Goal: Information Seeking & Learning: Check status

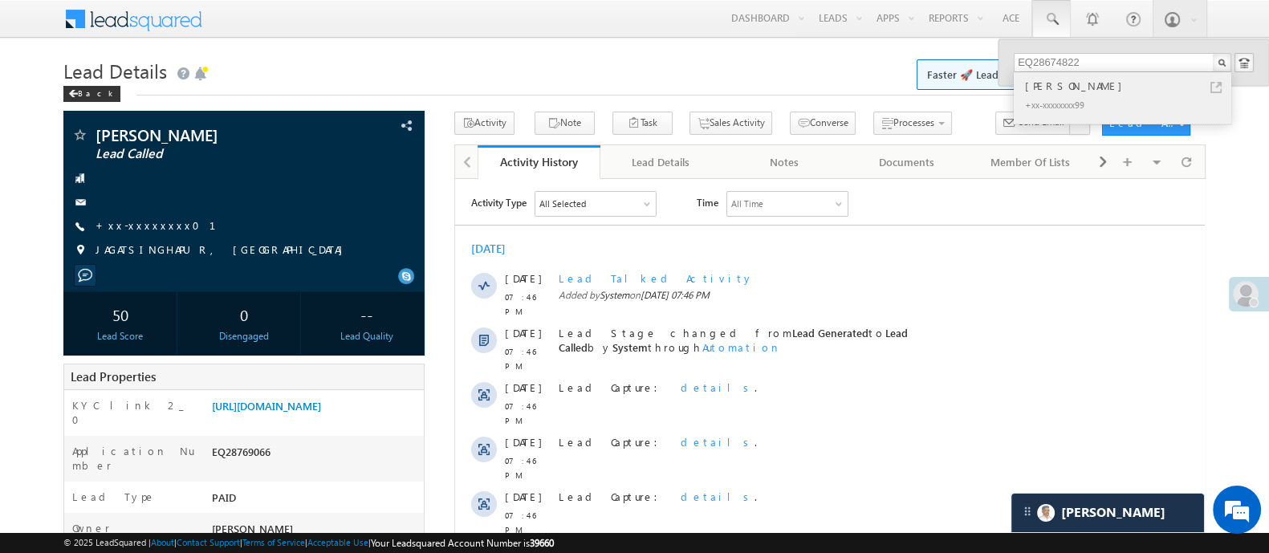
type input "EQ28674822"
click at [1065, 105] on div "+xx-xxxxxxxx99" at bounding box center [1129, 104] width 215 height 19
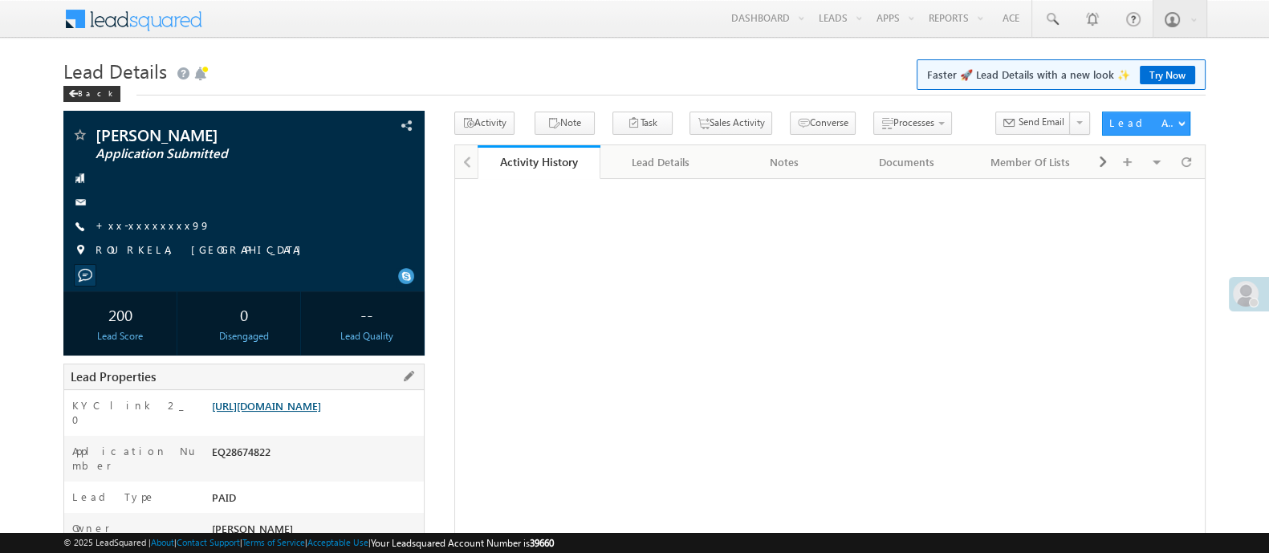
click at [321, 413] on link "[URL][DOMAIN_NAME]" at bounding box center [266, 406] width 109 height 14
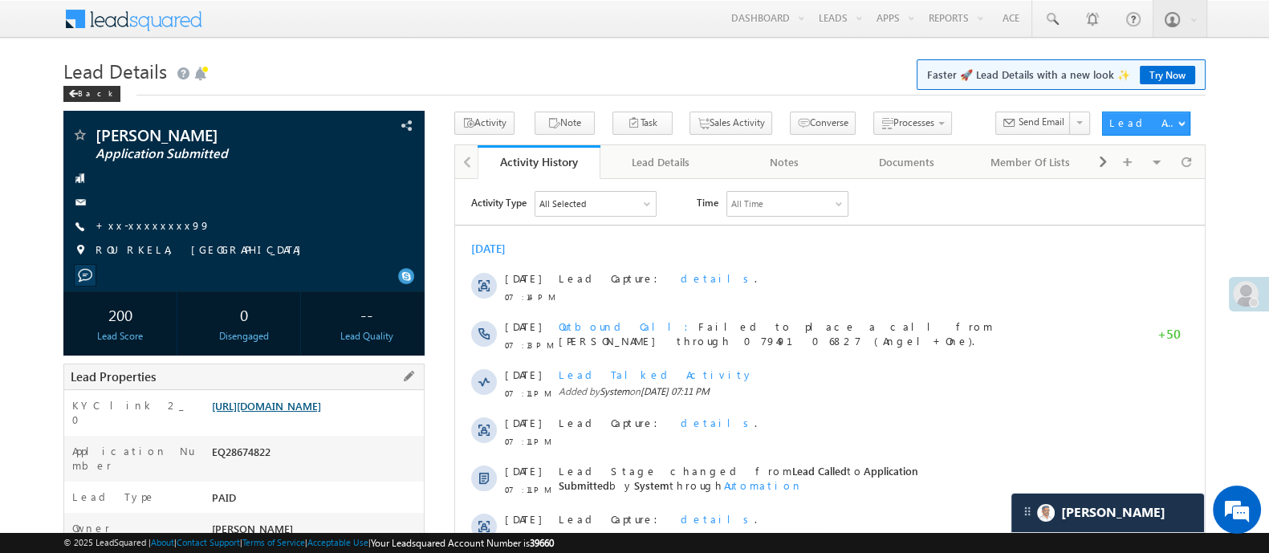
click at [297, 409] on link "https://angelbroking1-pk3em7sa.customui-test.leadsquared.com?leadId=fbb56e2e-82…" at bounding box center [266, 406] width 109 height 14
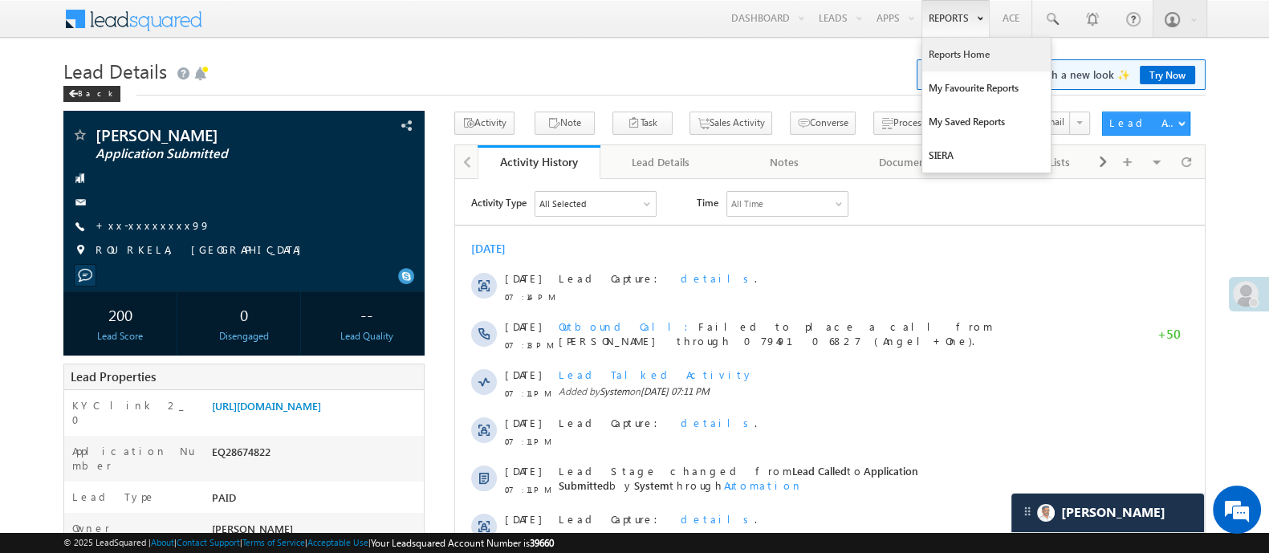
click at [959, 55] on link "Reports Home" at bounding box center [986, 55] width 128 height 34
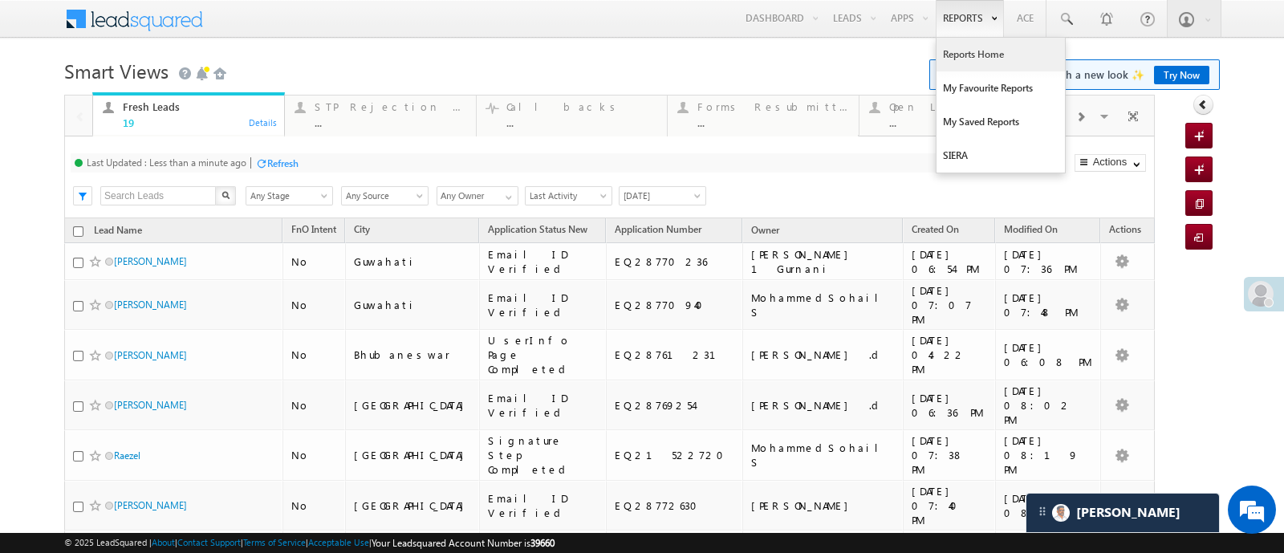
click at [979, 51] on link "Reports Home" at bounding box center [1001, 55] width 128 height 34
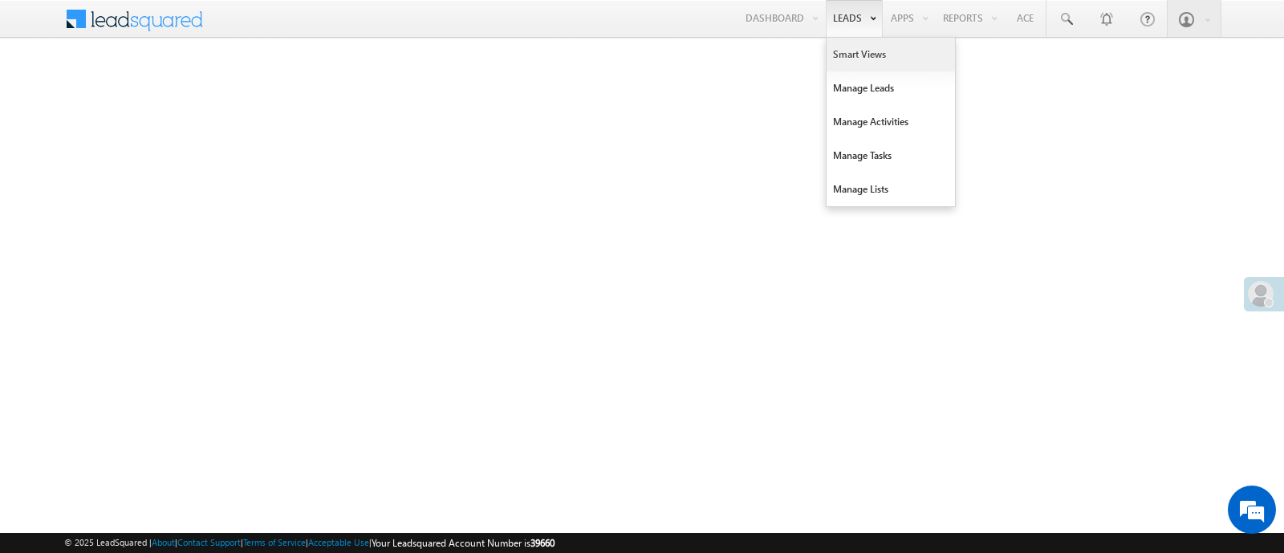
click at [851, 54] on link "Smart Views" at bounding box center [891, 55] width 128 height 34
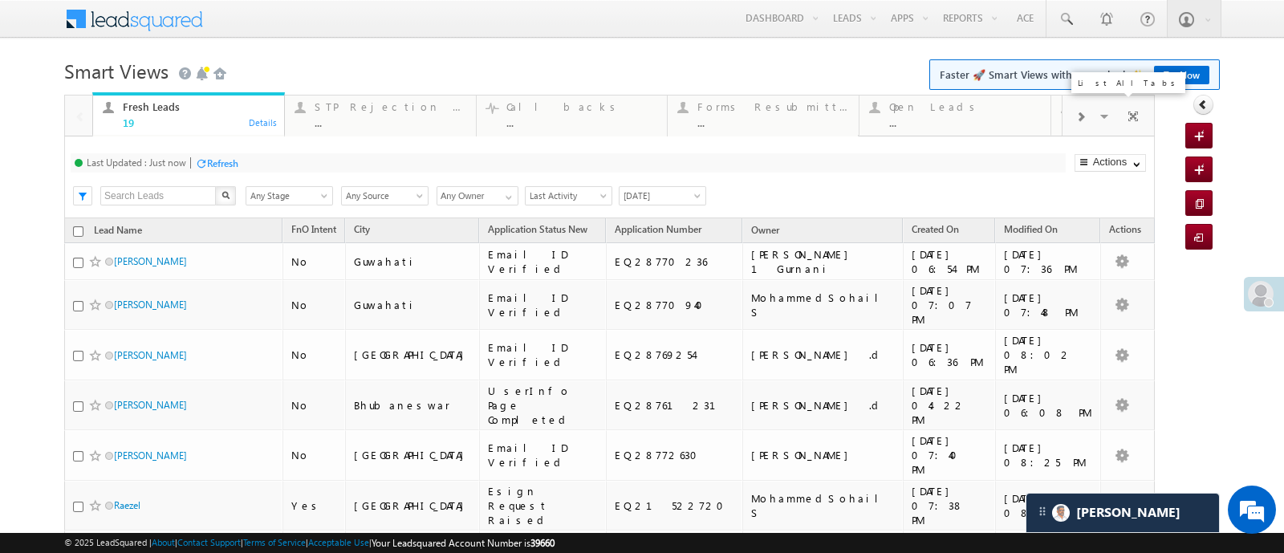
click at [1098, 110] on span at bounding box center [1106, 119] width 16 height 34
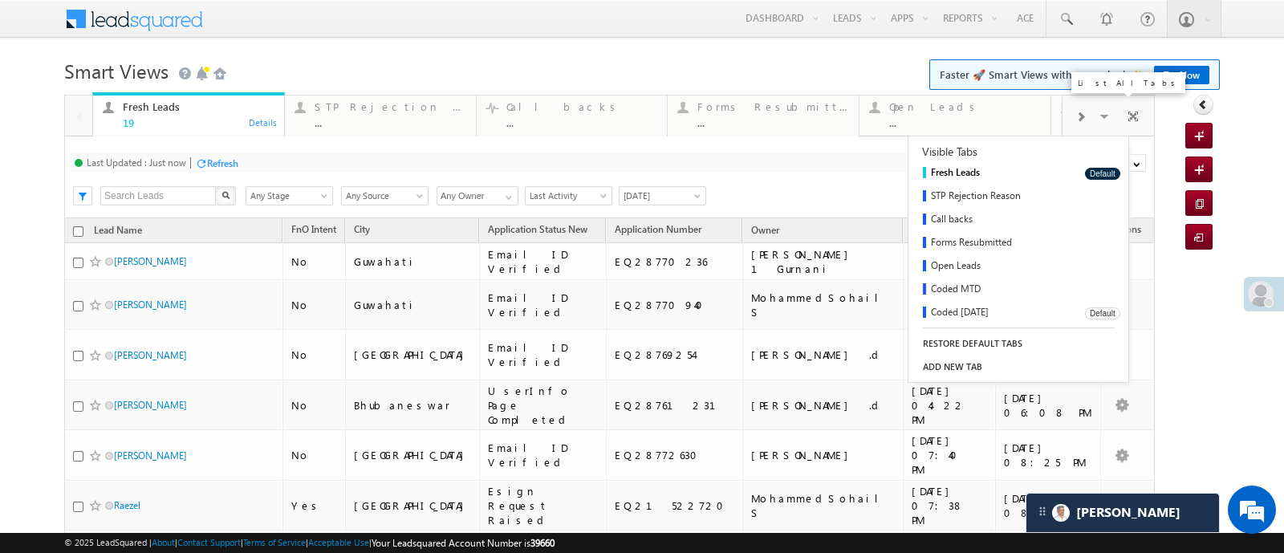
click at [973, 311] on link "Coded Today" at bounding box center [991, 313] width 165 height 23
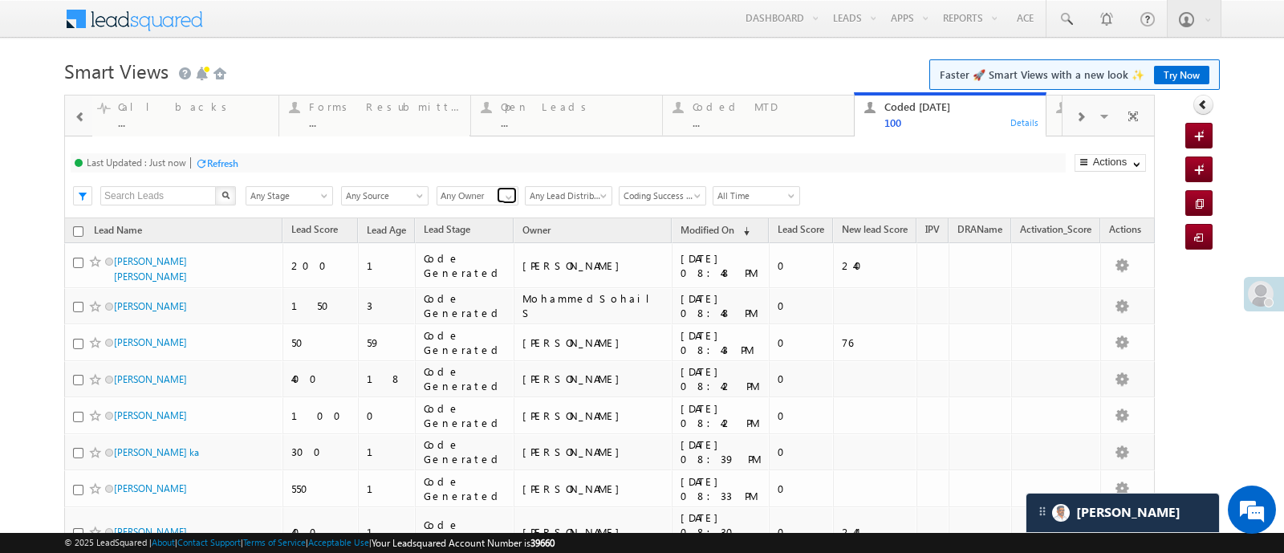
click at [506, 202] on span at bounding box center [509, 197] width 13 height 13
click at [494, 214] on link "Lavisha Gautam" at bounding box center [478, 215] width 83 height 18
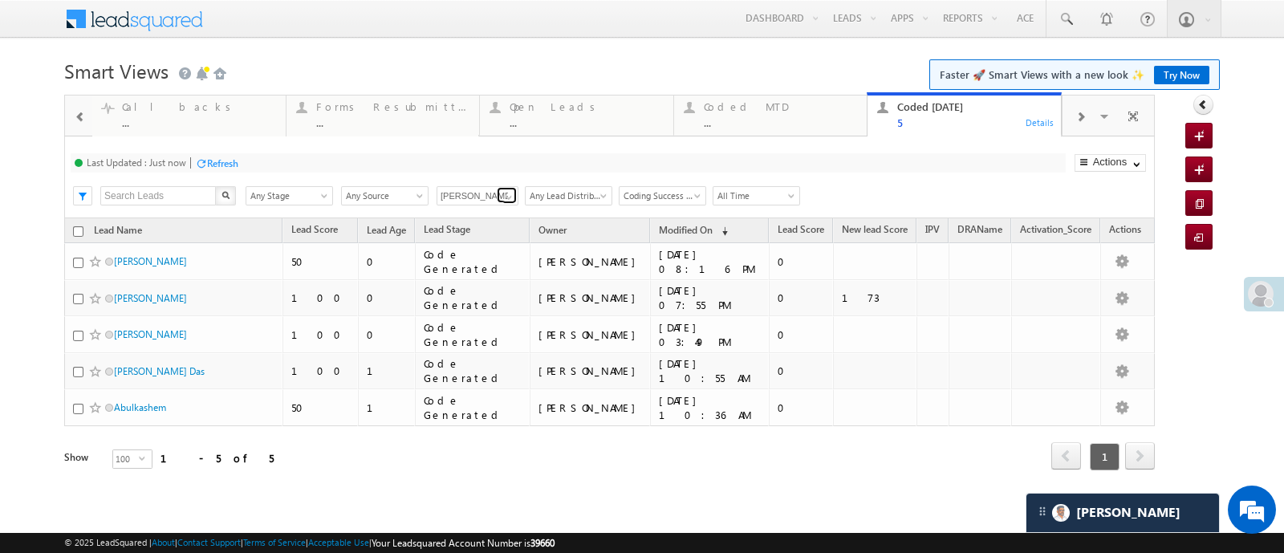
click at [503, 195] on span at bounding box center [509, 197] width 13 height 13
click at [477, 224] on link "Himanshu Sharma" at bounding box center [478, 215] width 83 height 18
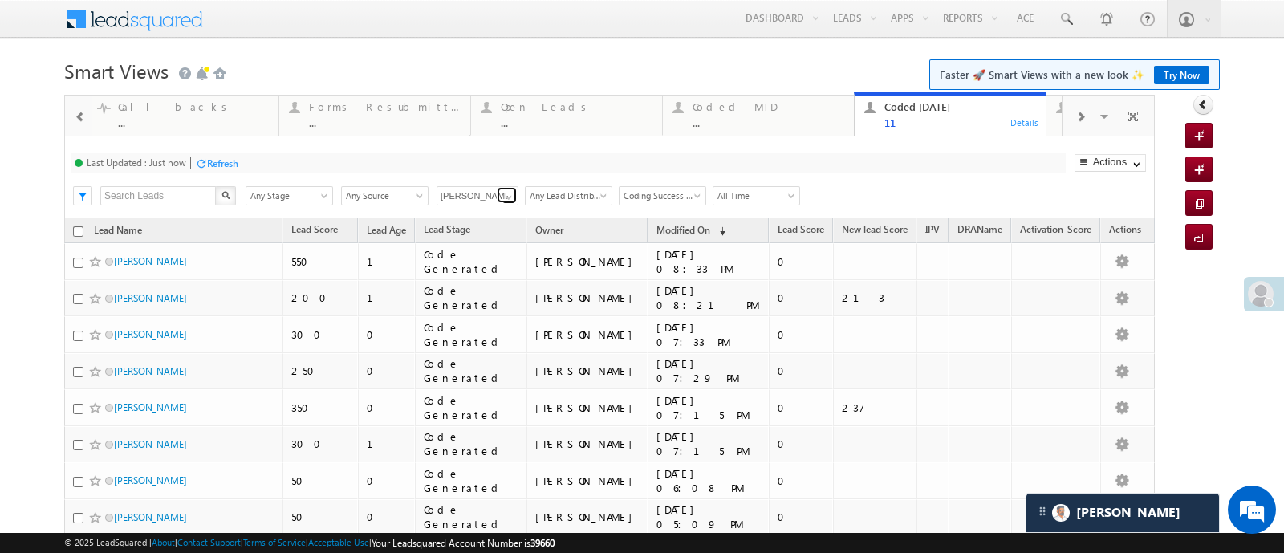
click at [503, 193] on span at bounding box center [509, 197] width 13 height 13
click at [479, 218] on link "Hemant Nandwana" at bounding box center [478, 215] width 83 height 18
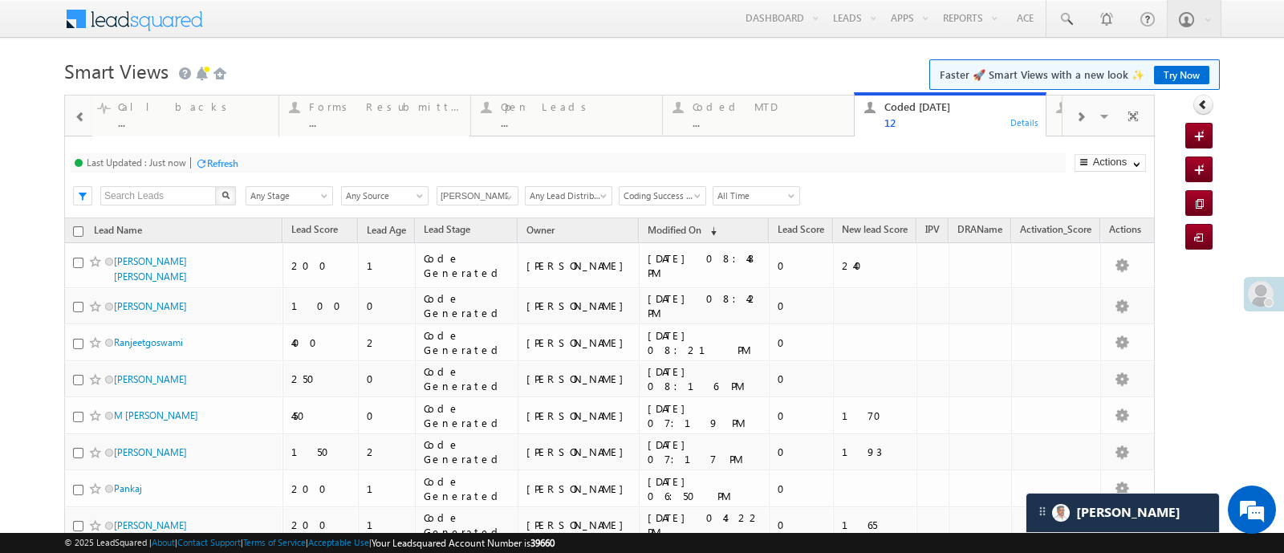
type input "Hemant Nandwana"
click at [222, 158] on div "Refresh" at bounding box center [222, 163] width 31 height 12
click at [211, 161] on div "Refresh" at bounding box center [222, 163] width 31 height 12
